Goal: Information Seeking & Learning: Check status

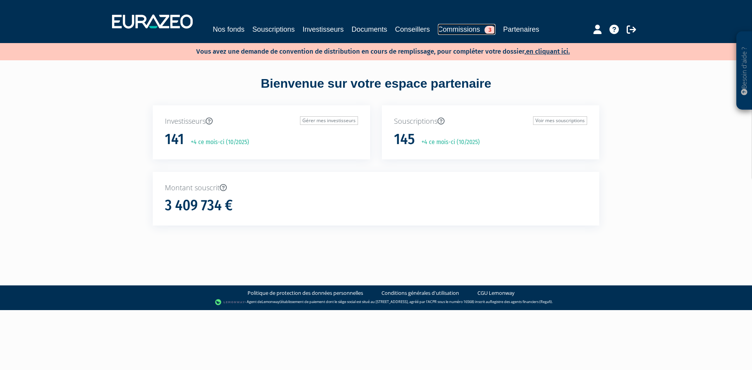
click at [452, 25] on link "Commissions 3" at bounding box center [467, 29] width 58 height 11
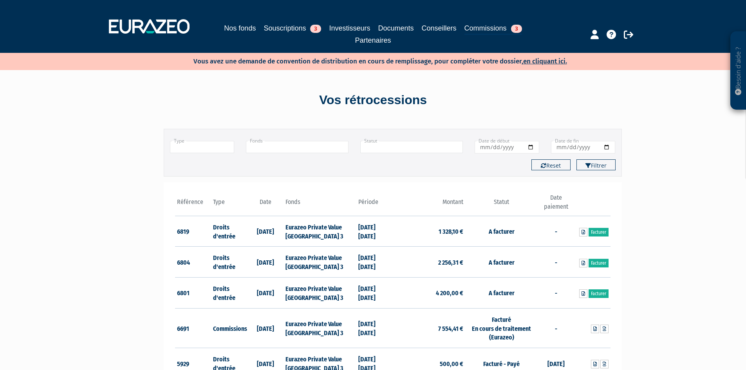
click at [206, 150] on input "text" at bounding box center [202, 147] width 65 height 12
click at [204, 162] on li "Droits d'entrée" at bounding box center [202, 158] width 64 height 10
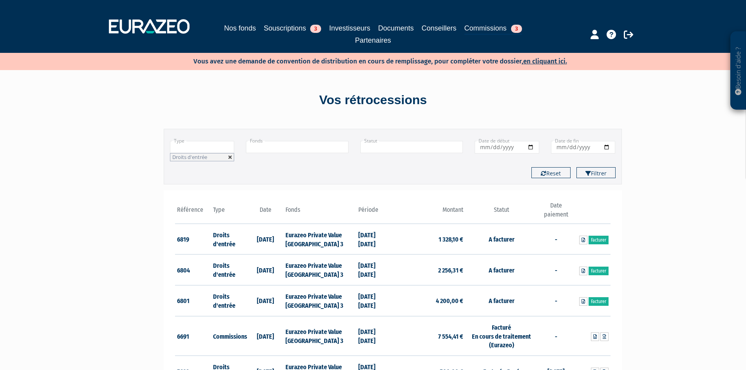
click at [231, 157] on link at bounding box center [230, 157] width 5 height 5
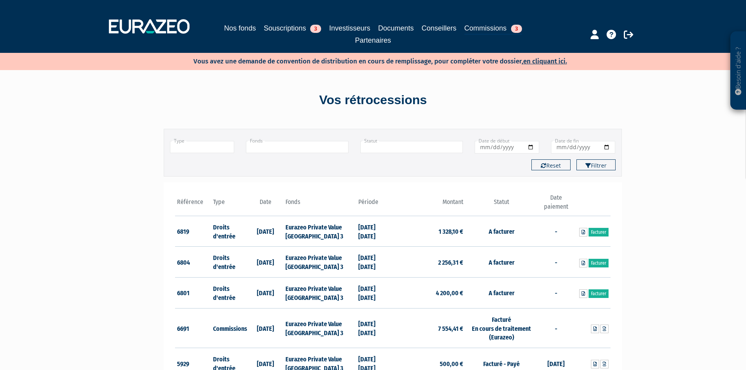
click at [227, 150] on input "text" at bounding box center [202, 147] width 65 height 12
click at [211, 171] on li "Commissions" at bounding box center [202, 168] width 64 height 10
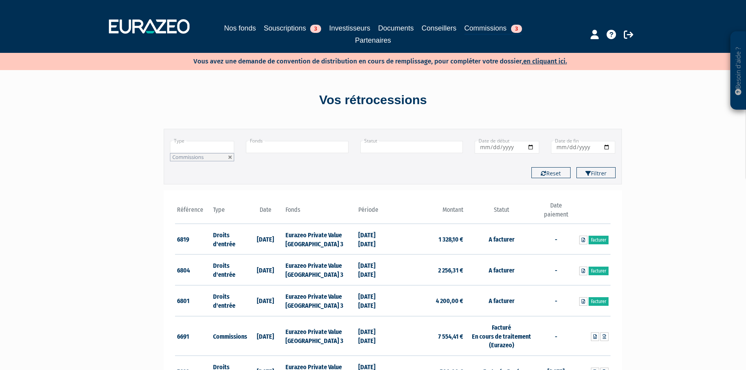
click at [265, 141] on input "text" at bounding box center [297, 147] width 103 height 12
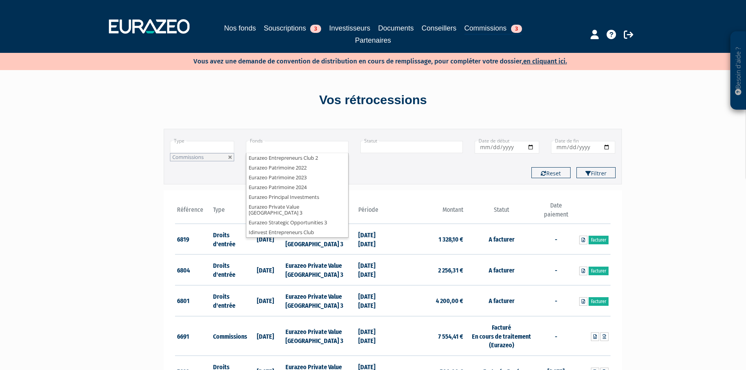
click at [266, 148] on input "text" at bounding box center [297, 147] width 103 height 12
click at [261, 160] on li "Eurazeo Entrepreneurs Club 2" at bounding box center [297, 158] width 102 height 10
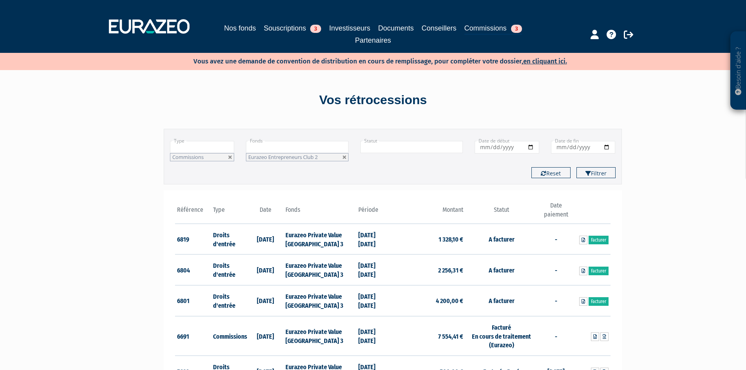
click at [576, 167] on button "Filtrer" at bounding box center [595, 172] width 39 height 11
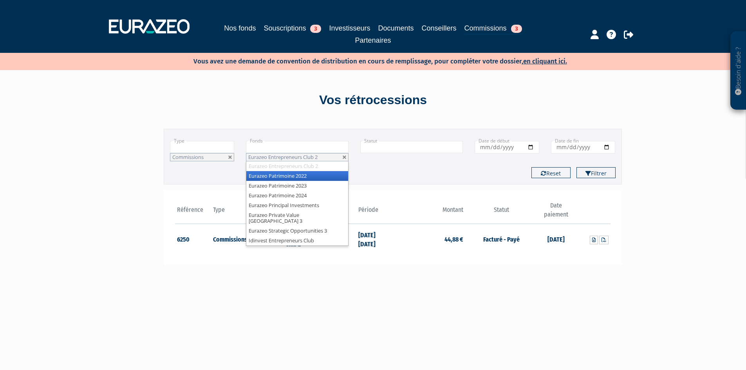
click at [265, 149] on input "text" at bounding box center [297, 147] width 103 height 12
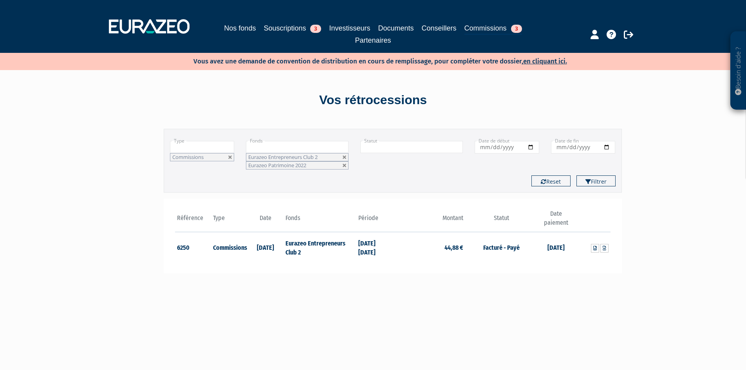
click at [576, 175] on button "Filtrer" at bounding box center [595, 180] width 39 height 11
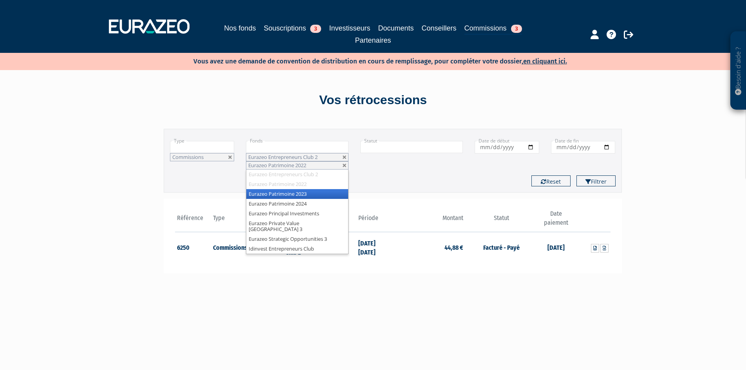
click at [265, 149] on input "text" at bounding box center [297, 147] width 103 height 12
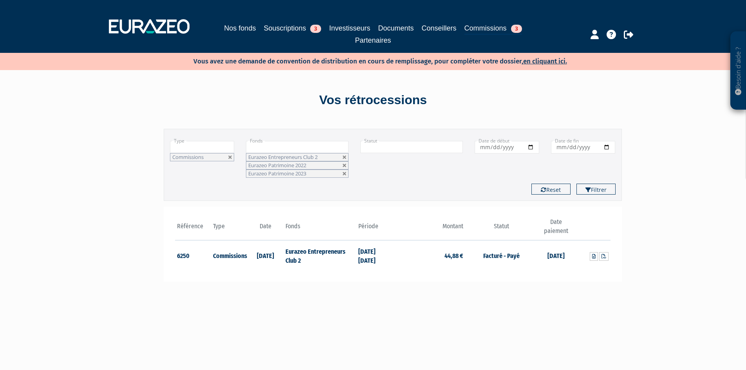
click at [265, 149] on input "text" at bounding box center [297, 147] width 103 height 12
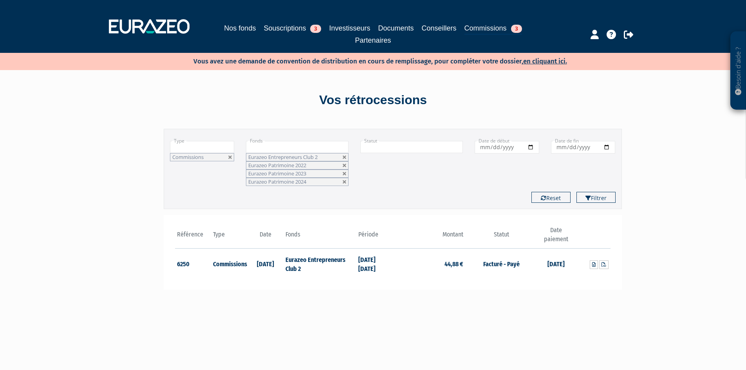
click at [576, 192] on button "Filtrer" at bounding box center [595, 197] width 39 height 11
click at [265, 149] on input "text" at bounding box center [297, 147] width 103 height 12
click at [576, 192] on button "Filtrer" at bounding box center [595, 197] width 39 height 11
click at [265, 149] on input "text" at bounding box center [297, 147] width 103 height 12
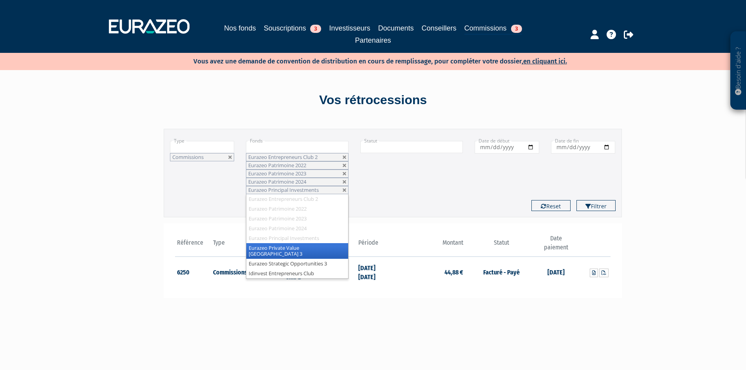
click at [576, 200] on button "Filtrer" at bounding box center [595, 205] width 39 height 11
click at [265, 149] on input "text" at bounding box center [297, 147] width 103 height 12
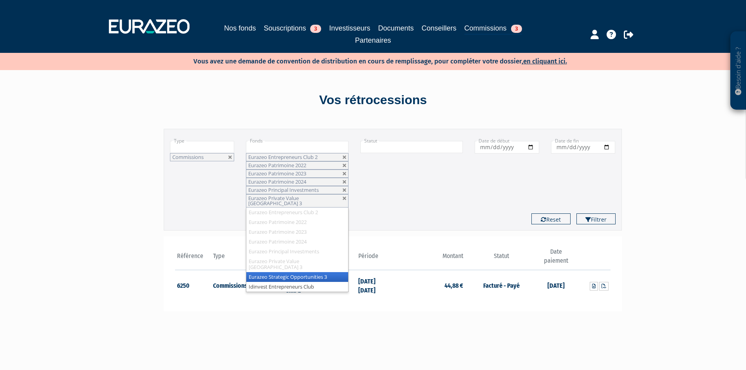
click at [265, 149] on input "text" at bounding box center [297, 147] width 103 height 12
click at [576, 213] on button "Filtrer" at bounding box center [595, 218] width 39 height 11
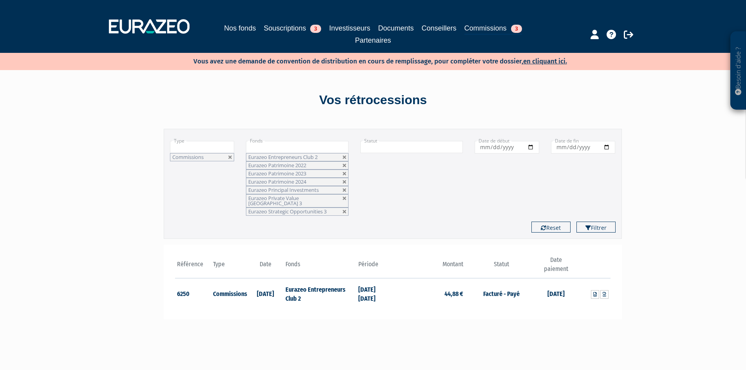
click at [265, 149] on input "text" at bounding box center [297, 147] width 103 height 12
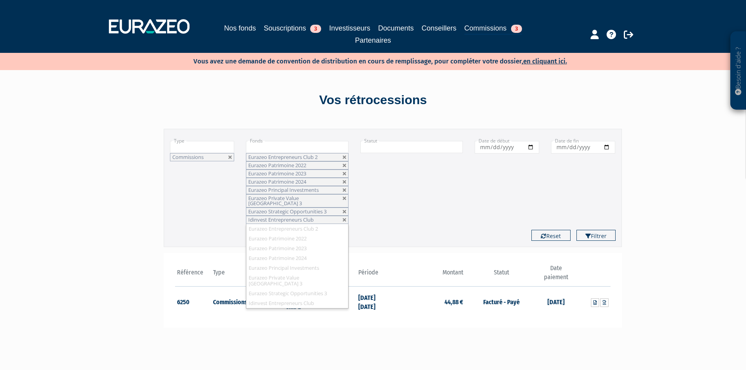
click at [265, 149] on input "text" at bounding box center [297, 147] width 103 height 12
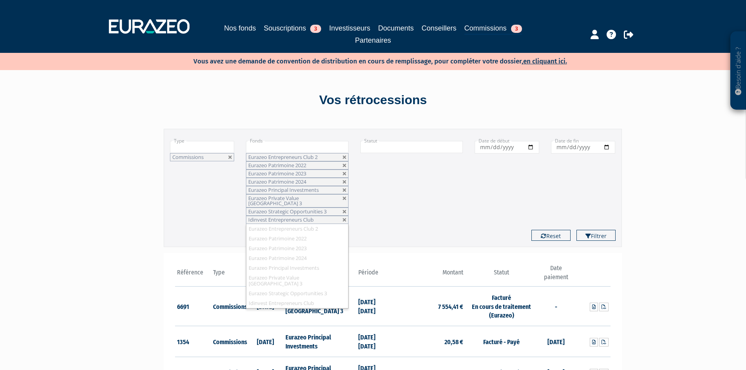
click at [265, 149] on input "text" at bounding box center [297, 147] width 103 height 12
click at [265, 148] on input "text" at bounding box center [297, 147] width 103 height 12
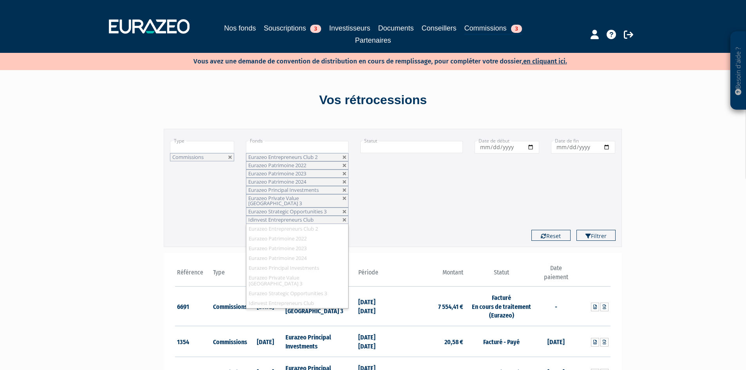
click at [265, 148] on input "text" at bounding box center [297, 147] width 103 height 12
click at [265, 147] on input "text" at bounding box center [297, 147] width 103 height 12
click at [265, 146] on input "text" at bounding box center [297, 147] width 103 height 12
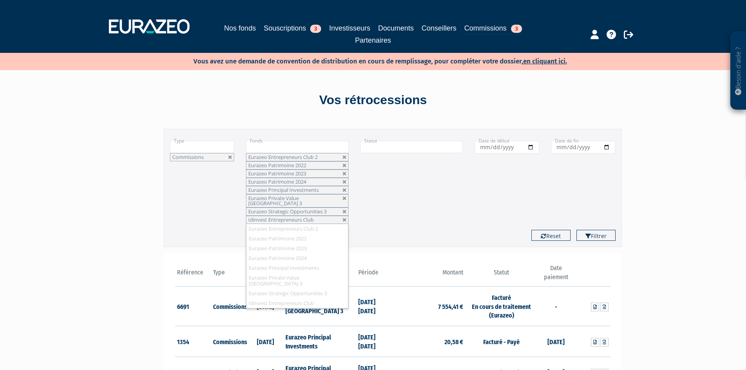
click at [265, 146] on input "text" at bounding box center [297, 147] width 103 height 12
click at [266, 145] on input "text" at bounding box center [297, 147] width 103 height 12
click at [382, 142] on input "text" at bounding box center [411, 147] width 103 height 12
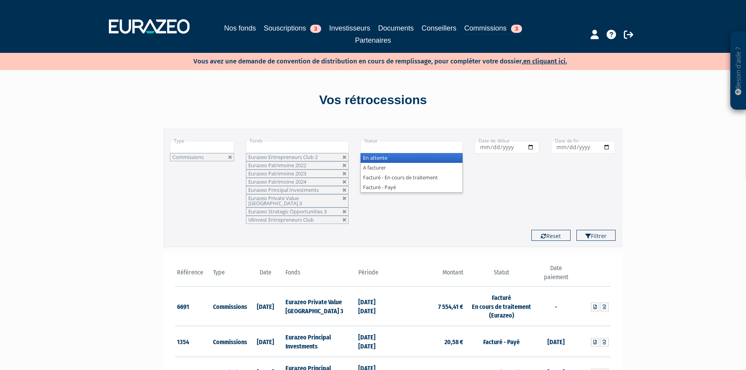
click at [576, 230] on button "Filtrer" at bounding box center [595, 235] width 39 height 11
click at [381, 145] on input "text" at bounding box center [411, 147] width 103 height 12
click at [576, 230] on button "Filtrer" at bounding box center [595, 235] width 39 height 11
click at [381, 145] on input "text" at bounding box center [411, 147] width 103 height 12
click at [576, 230] on button "Filtrer" at bounding box center [595, 235] width 39 height 11
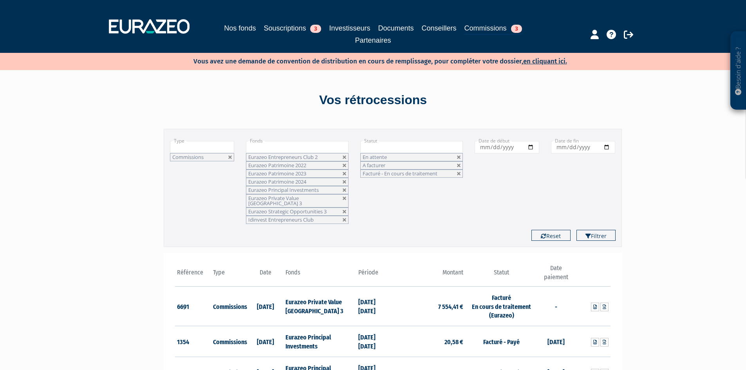
click at [380, 146] on input "text" at bounding box center [411, 147] width 103 height 12
click at [576, 230] on button "Filtrer" at bounding box center [595, 235] width 39 height 11
click at [380, 146] on input "text" at bounding box center [411, 147] width 103 height 12
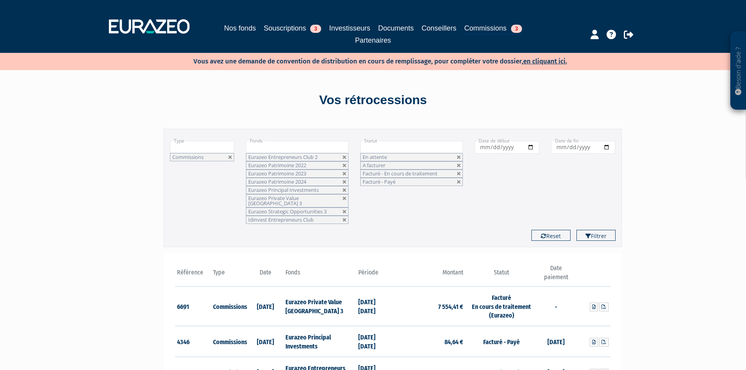
click at [483, 148] on input "Date de début" at bounding box center [506, 147] width 65 height 13
type input "[DATE]"
click at [557, 148] on input "Date de fin" at bounding box center [583, 147] width 65 height 13
type input "[DATE]"
click at [576, 230] on button "Filtrer" at bounding box center [595, 235] width 39 height 11
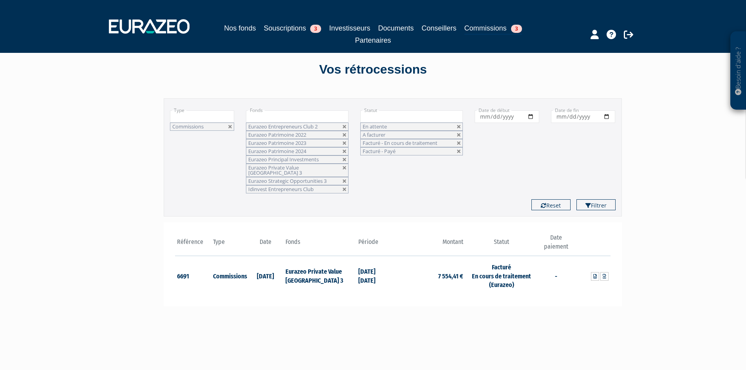
scroll to position [21, 0]
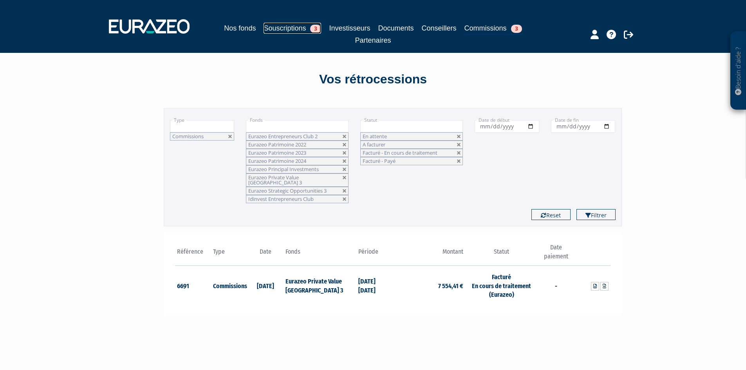
click at [278, 26] on link "Souscriptions 3" at bounding box center [292, 28] width 58 height 11
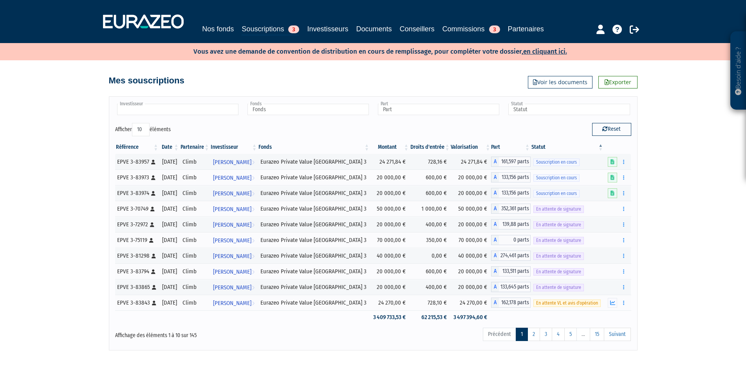
click at [144, 113] on input "text" at bounding box center [177, 109] width 121 height 11
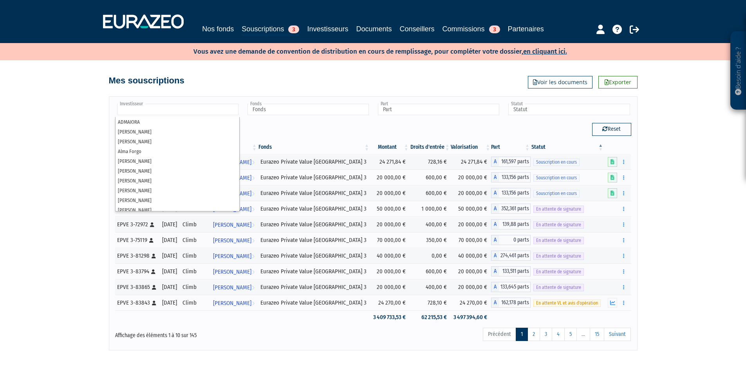
click at [177, 97] on div "Investisseur [PERSON_NAME] [PERSON_NAME] [PERSON_NAME] [PERSON_NAME] [PERSON_NA…" at bounding box center [373, 223] width 528 height 254
type input "Investisseur"
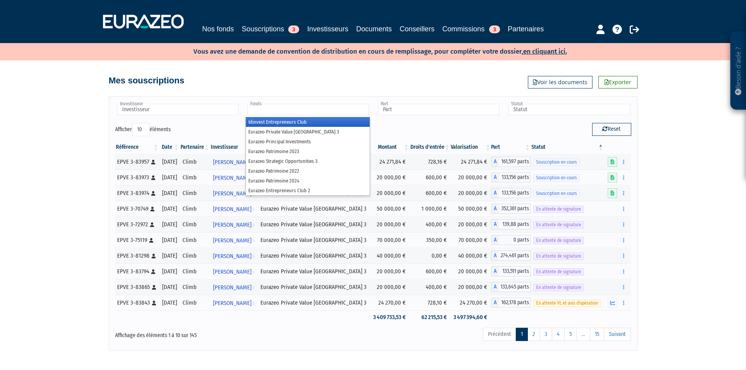
click at [285, 105] on input "text" at bounding box center [307, 109] width 121 height 11
click at [303, 92] on div "Investisseur [PERSON_NAME] [PERSON_NAME] [PERSON_NAME] [PERSON_NAME] [PERSON_NA…" at bounding box center [373, 218] width 446 height 261
type input "Fonds"
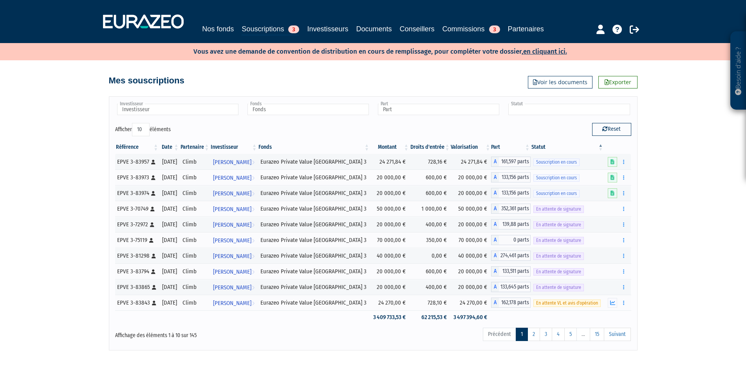
click at [567, 106] on input "text" at bounding box center [568, 109] width 121 height 11
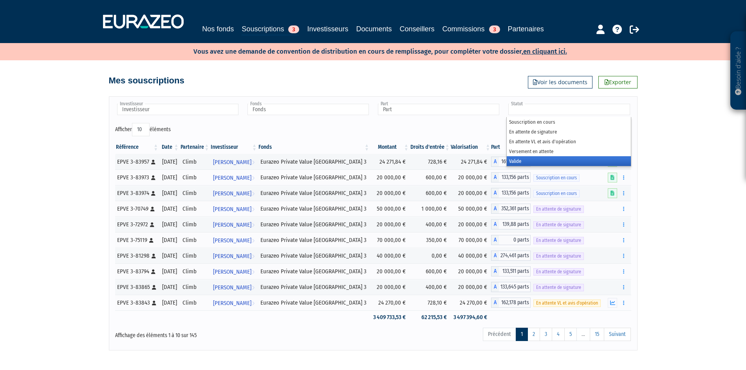
click at [537, 161] on li "Valide" at bounding box center [569, 161] width 124 height 10
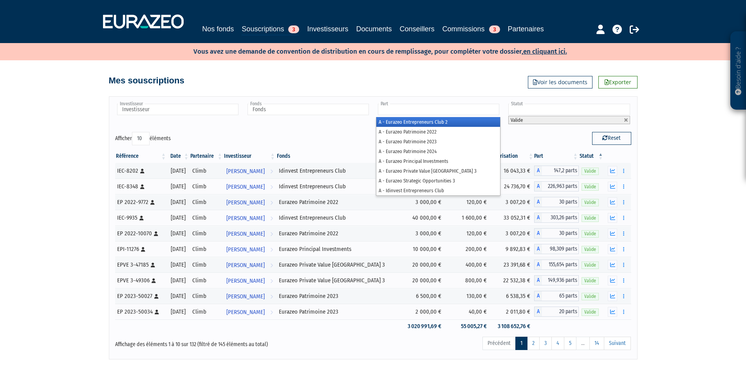
click at [395, 115] on ul at bounding box center [438, 110] width 124 height 14
type input "Part"
